Goal: Task Accomplishment & Management: Manage account settings

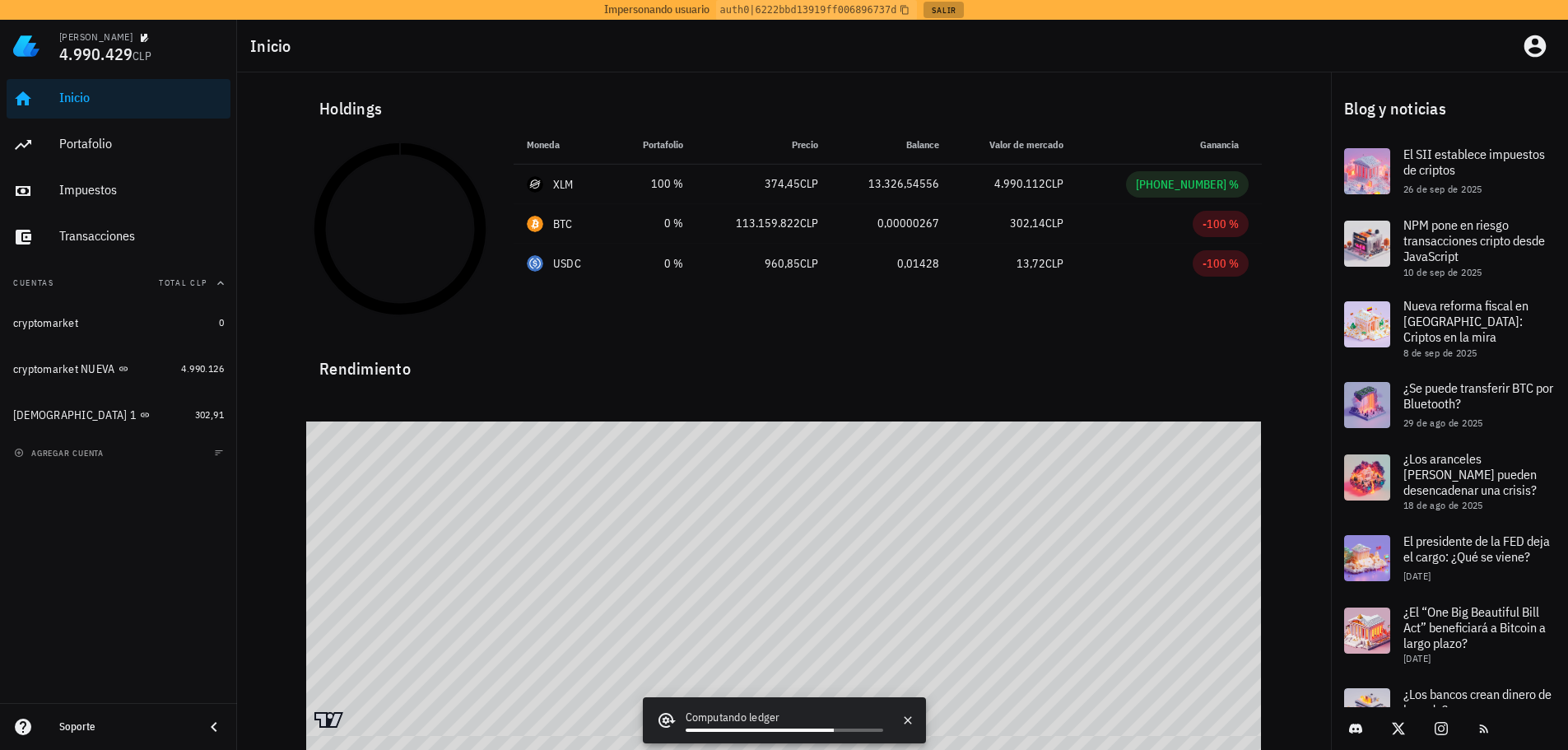
click at [940, 11] on button "Salir" at bounding box center [943, 10] width 40 height 17
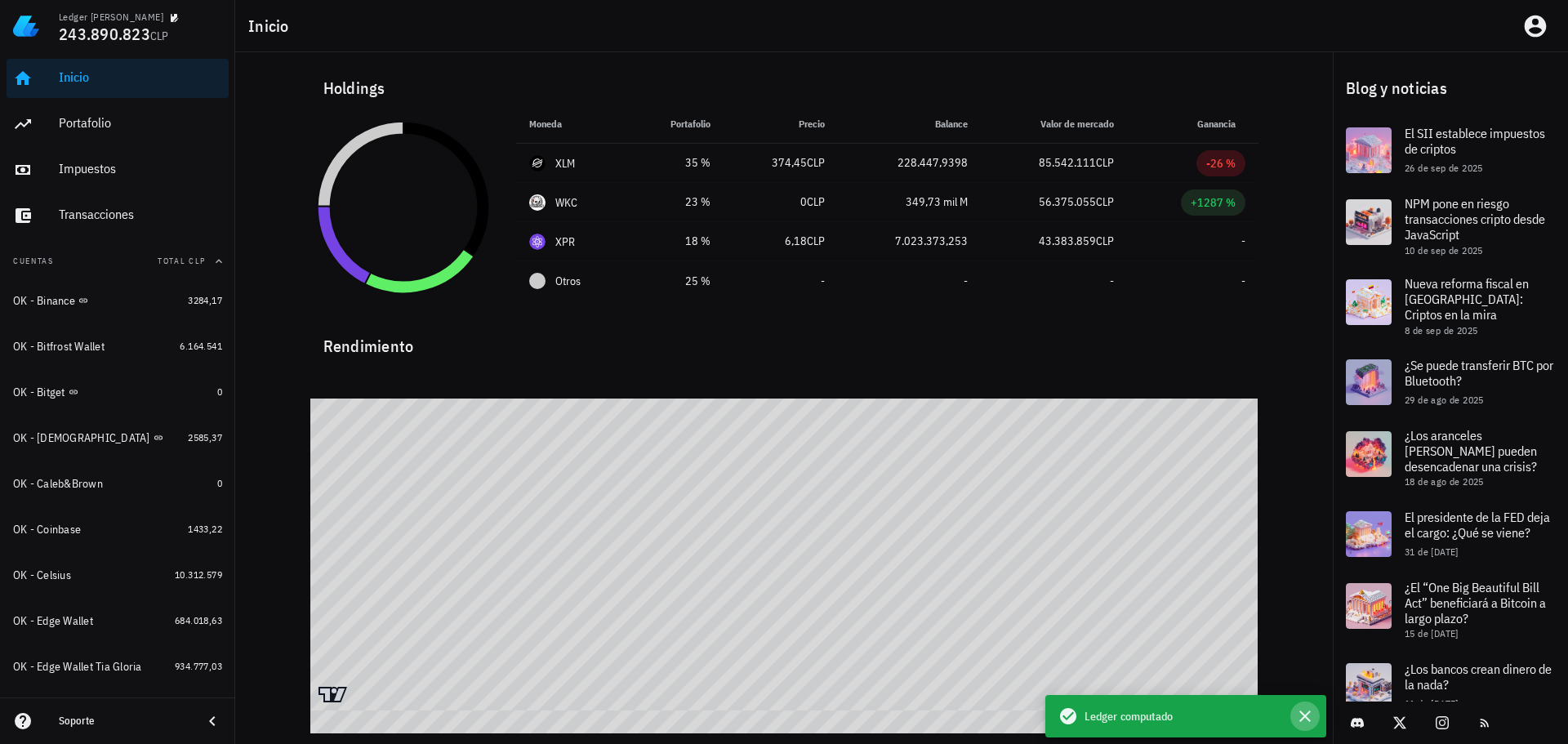
click at [1309, 712] on icon "button" at bounding box center [1305, 716] width 11 height 11
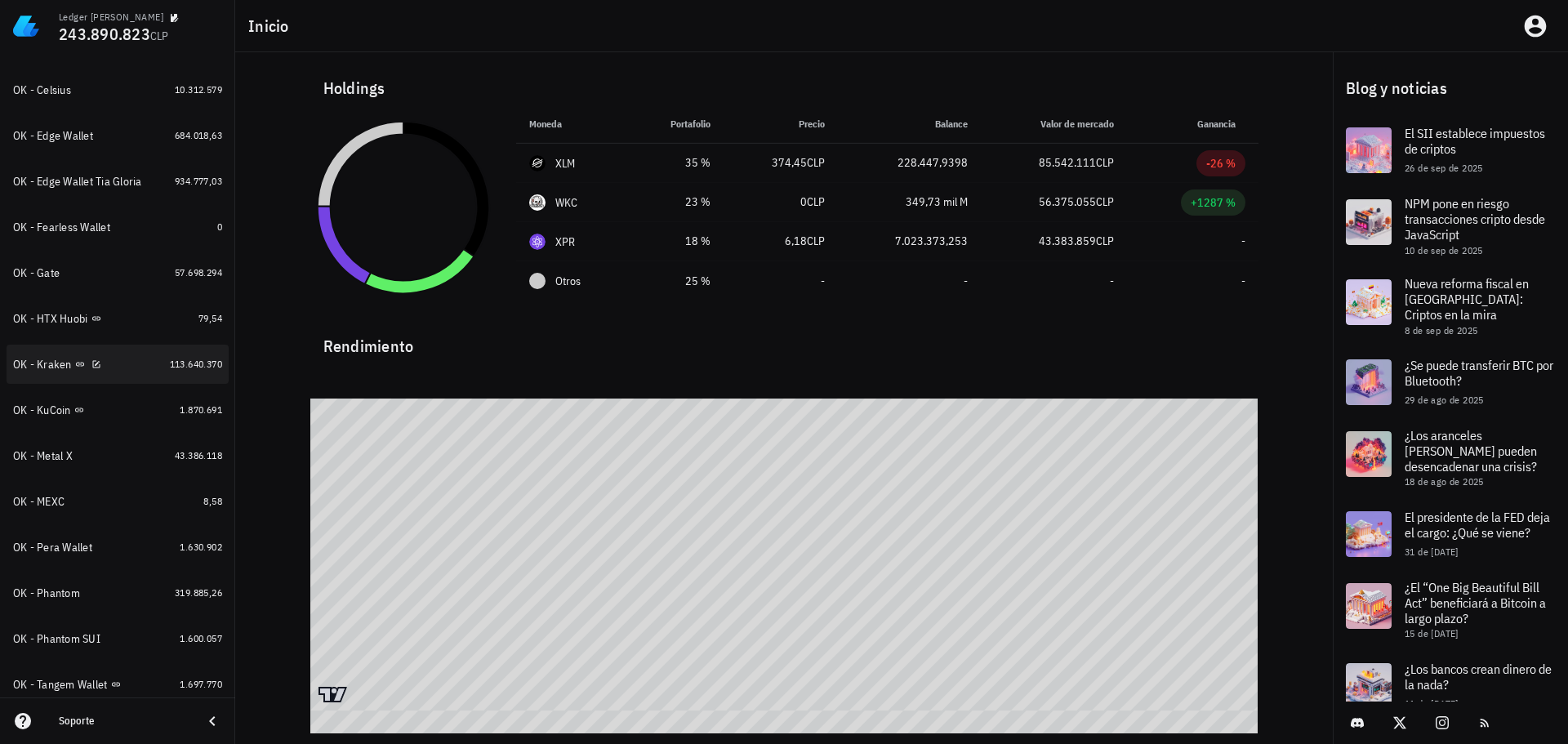
scroll to position [490, 0]
click at [120, 361] on div "OK - Kraken" at bounding box center [87, 359] width 150 height 16
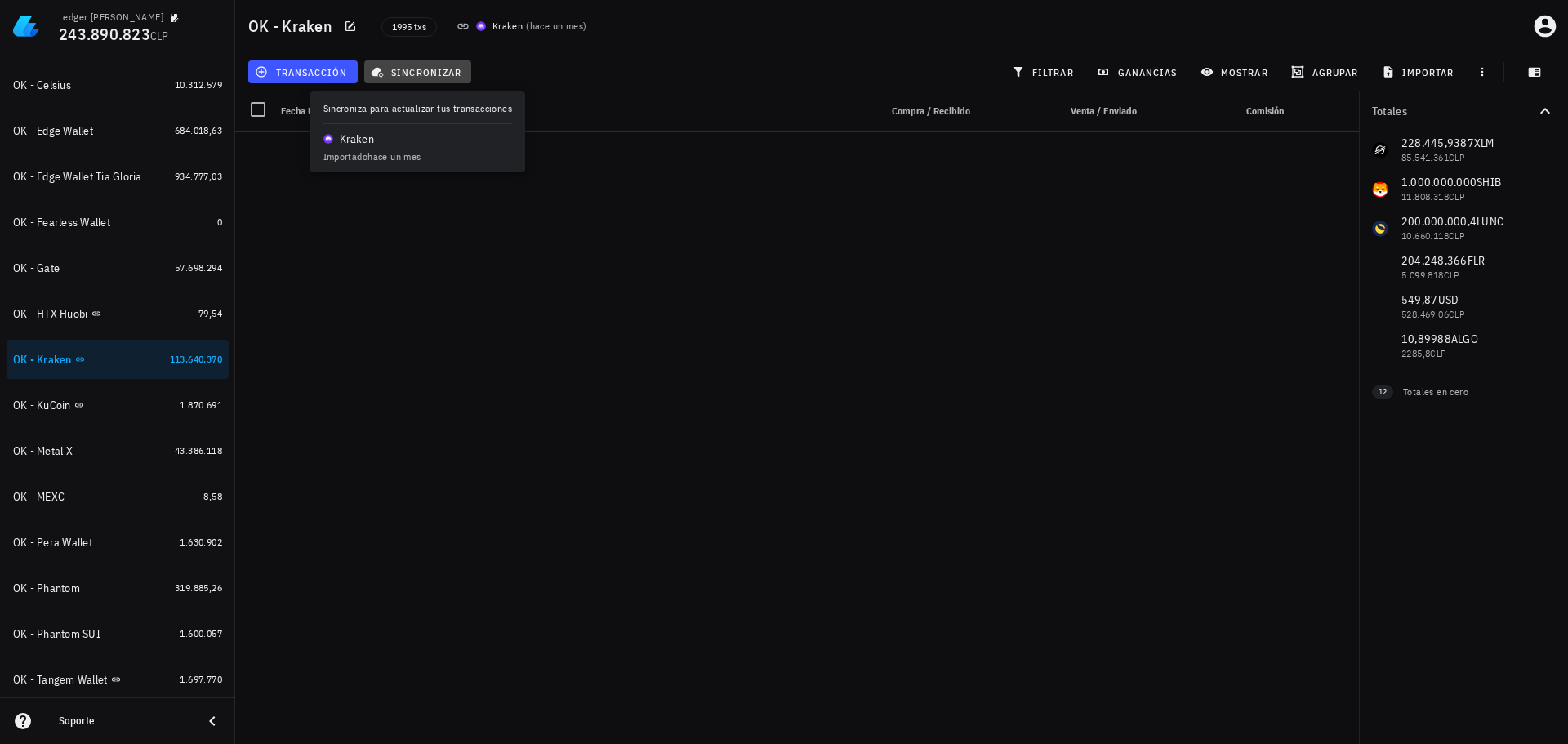
click at [438, 70] on span "sincronizar" at bounding box center [418, 72] width 87 height 13
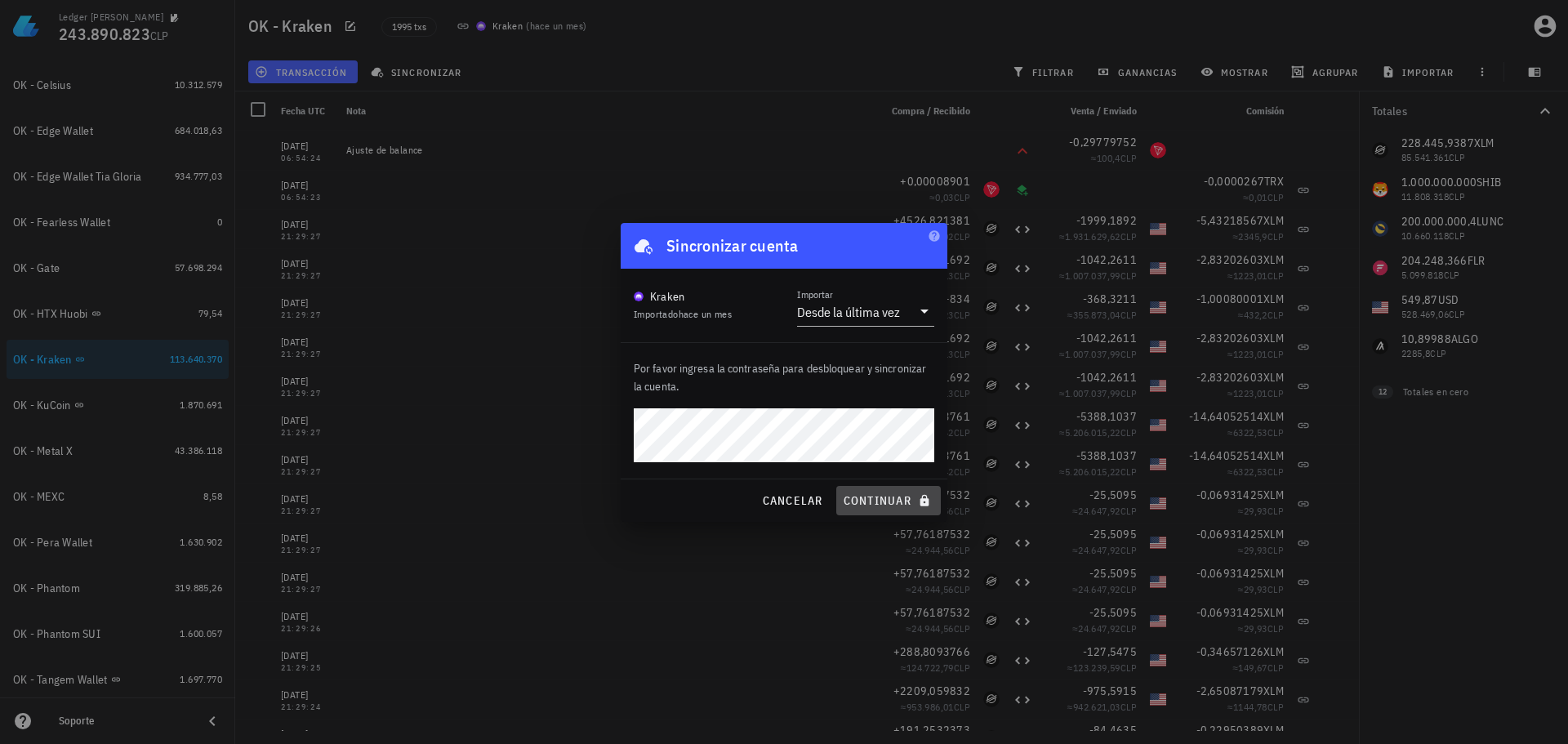
click at [922, 509] on button "continuar" at bounding box center [888, 501] width 104 height 30
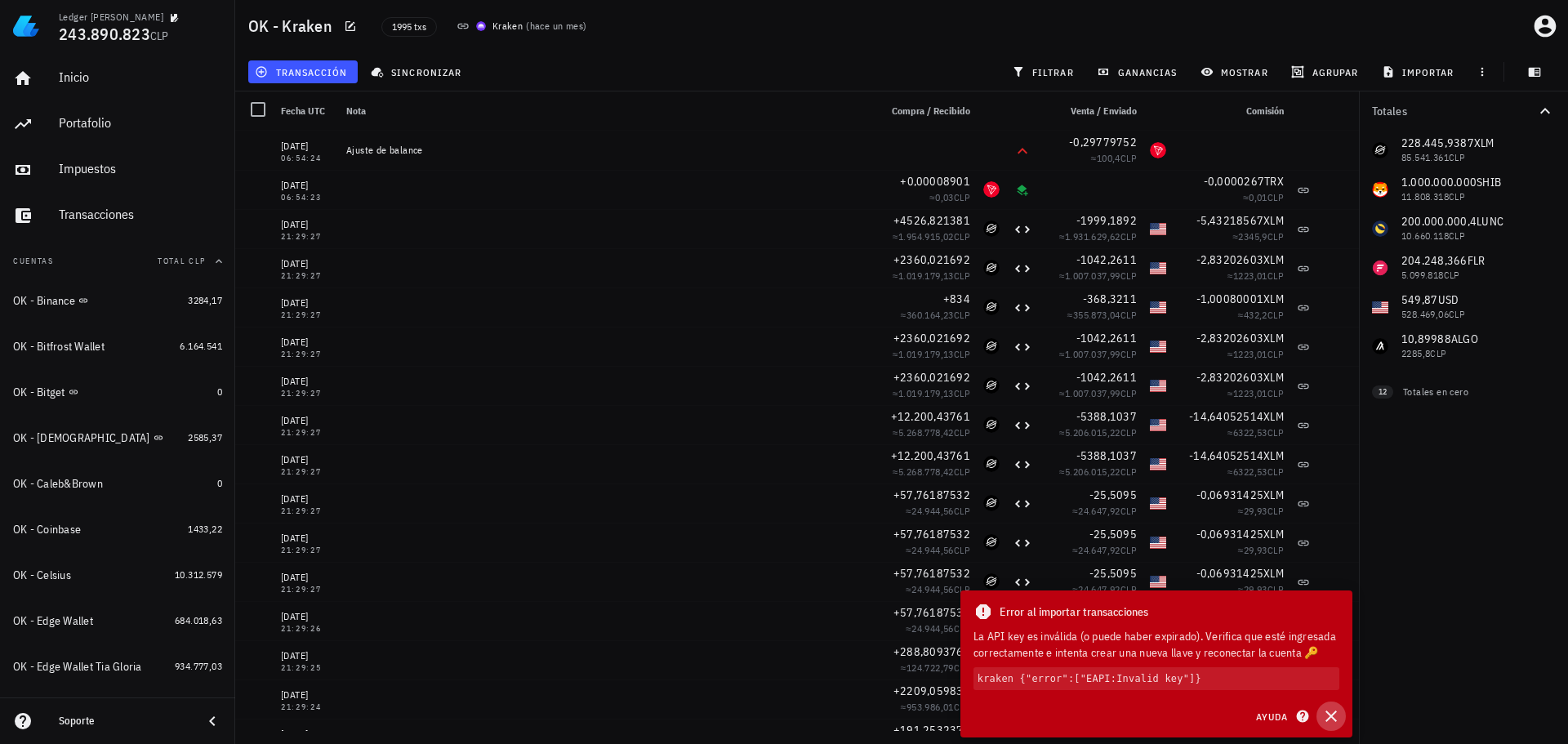
click at [1333, 718] on icon "button" at bounding box center [1331, 716] width 11 height 11
